Goal: Task Accomplishment & Management: Use online tool/utility

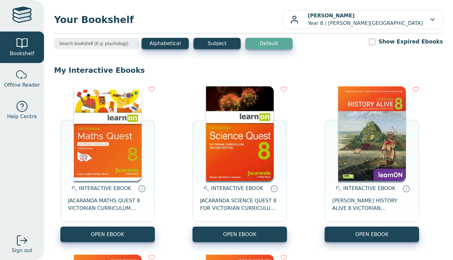
click at [83, 130] on img at bounding box center [108, 133] width 68 height 94
click at [237, 120] on img at bounding box center [240, 133] width 68 height 94
